Goal: Find specific page/section: Find specific page/section

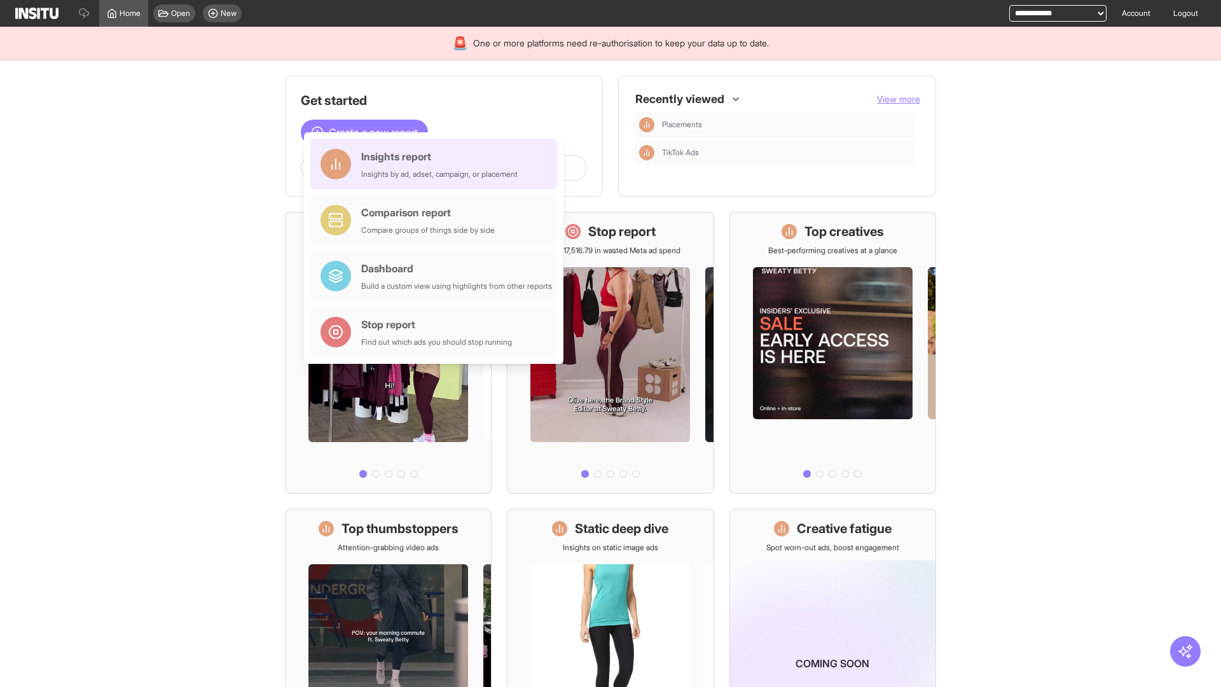
click at [437, 164] on div "Insights report Insights by ad, adset, campaign, or placement" at bounding box center [439, 164] width 156 height 31
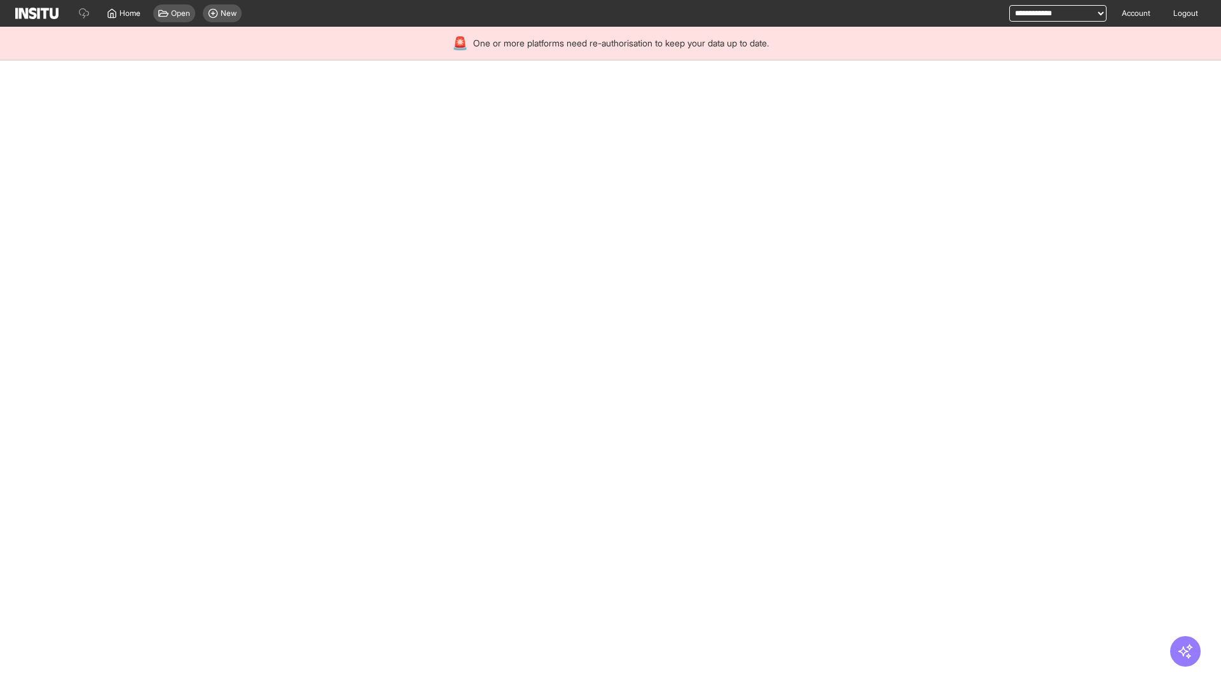
select select "**"
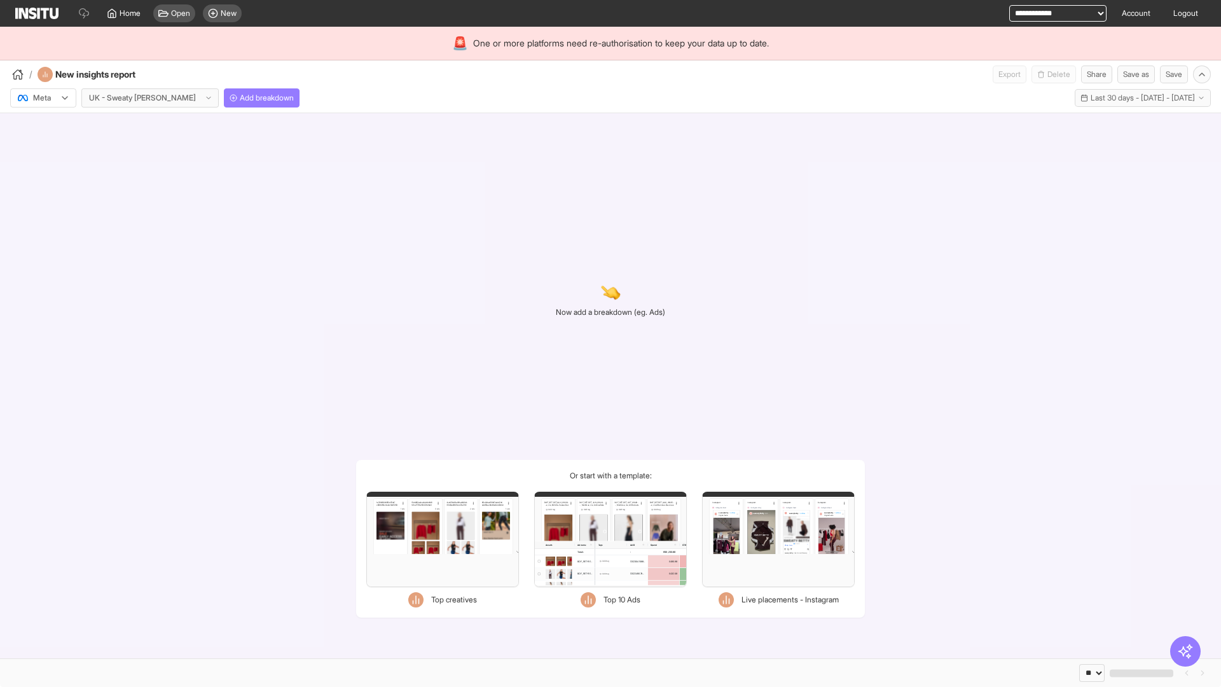
click at [43, 98] on div at bounding box center [35, 98] width 36 height 13
click at [46, 147] on span "TikTok" at bounding box center [45, 146] width 22 height 11
